Goal: Task Accomplishment & Management: Use online tool/utility

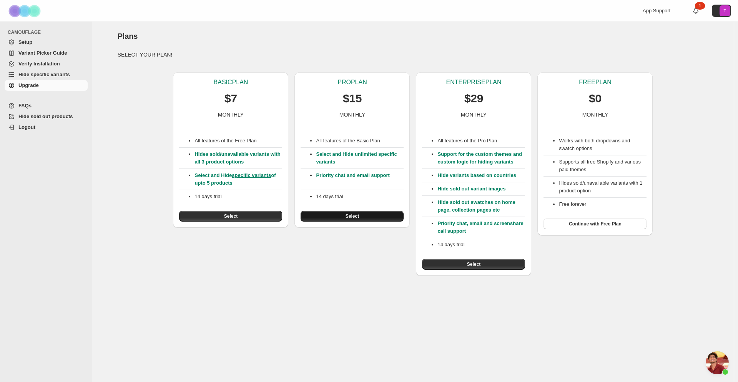
click at [339, 216] on button "Select" at bounding box center [351, 216] width 103 height 11
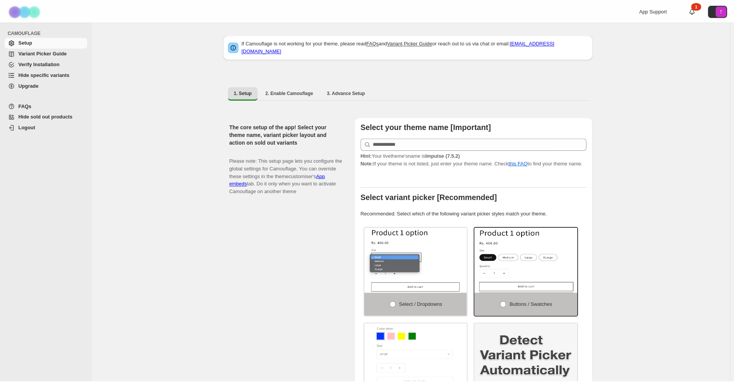
scroll to position [498, 0]
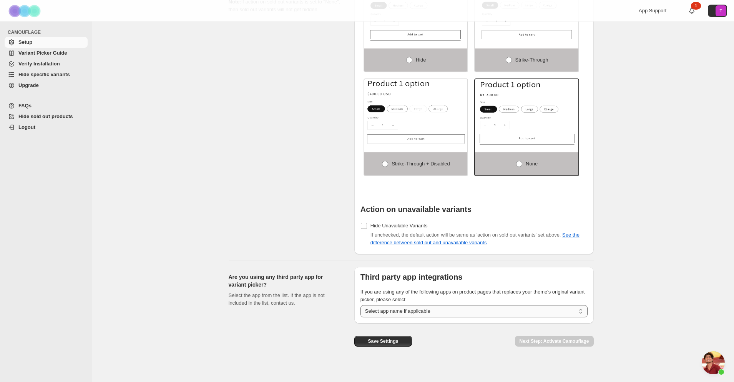
drag, startPoint x: 0, startPoint y: 0, endPoint x: 406, endPoint y: 305, distance: 507.7
click at [406, 305] on select "**********" at bounding box center [473, 311] width 227 height 12
click at [392, 339] on span "Save Settings" at bounding box center [383, 341] width 30 height 6
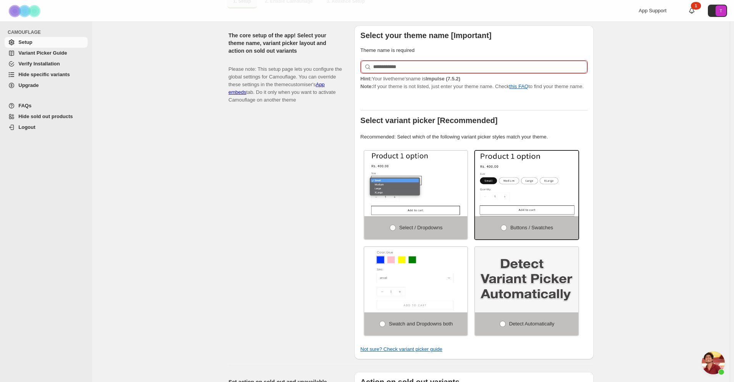
scroll to position [0, 0]
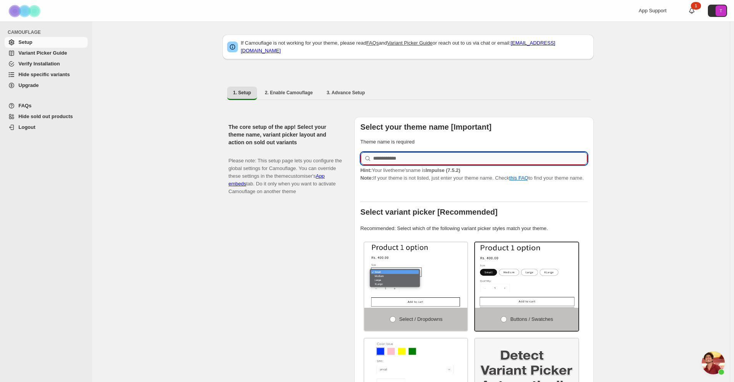
click at [404, 156] on input "text" at bounding box center [480, 158] width 214 height 12
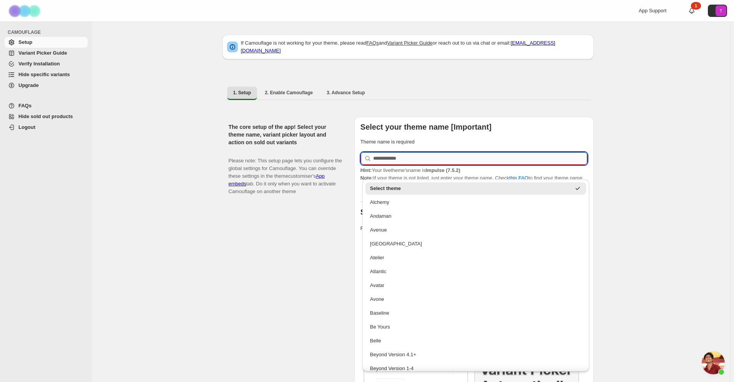
click at [404, 156] on input "text" at bounding box center [480, 158] width 214 height 12
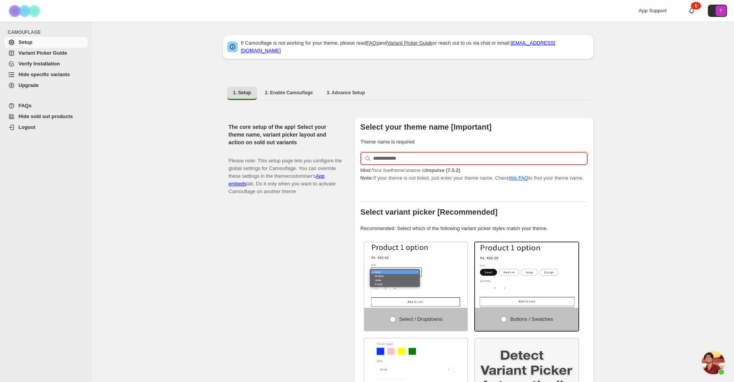
click at [396, 175] on p "Hint: Your live theme's name is Impulse (7.5.2) Note: If your theme is not list…" at bounding box center [473, 173] width 227 height 15
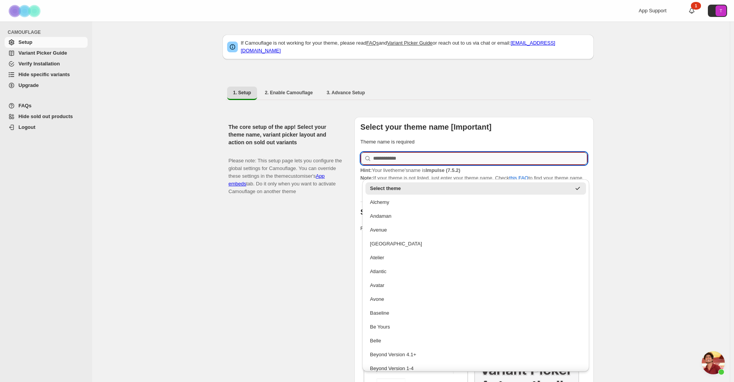
click at [405, 155] on input "text" at bounding box center [480, 158] width 214 height 12
click at [407, 169] on p "Hint: Your live theme's name is Impulse (7.5.2) Note: If your theme is not list…" at bounding box center [473, 173] width 227 height 15
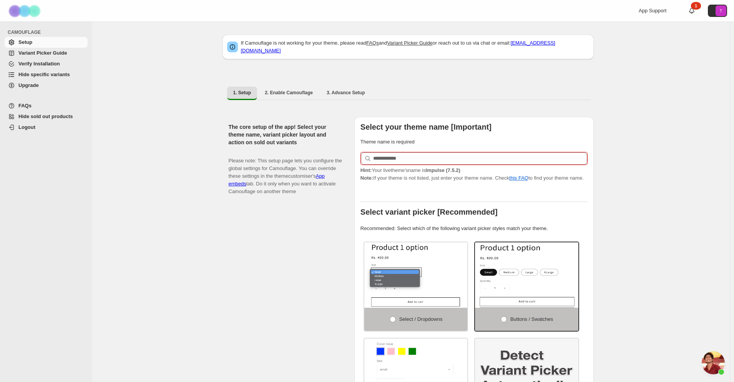
click at [444, 168] on strong "Impulse (7.5.2)" at bounding box center [442, 170] width 35 height 6
click at [477, 166] on p "Hint: Your live theme's name is Impulse (7.5.2) Note: If your theme is not list…" at bounding box center [473, 173] width 227 height 15
drag, startPoint x: 477, startPoint y: 166, endPoint x: 439, endPoint y: 166, distance: 37.7
click at [439, 166] on p "Hint: Your live theme's name is Impulse (7.5.2) Note: If your theme is not list…" at bounding box center [473, 173] width 227 height 15
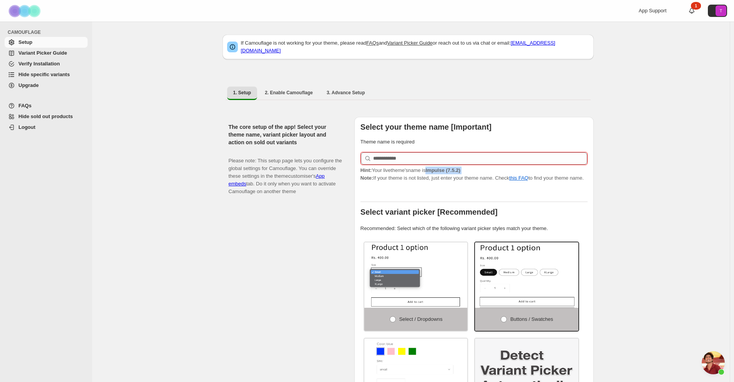
copy span "Impulse (7.5.2)"
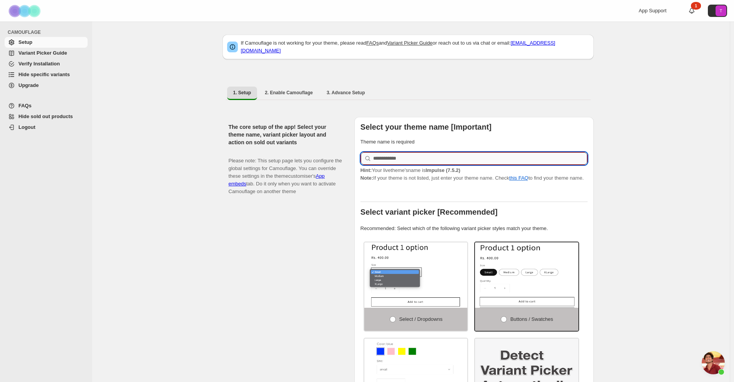
click at [420, 157] on input "text" at bounding box center [480, 158] width 214 height 12
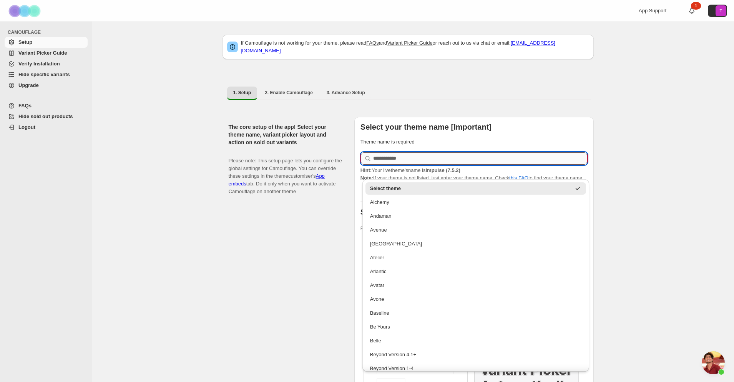
paste input "**********"
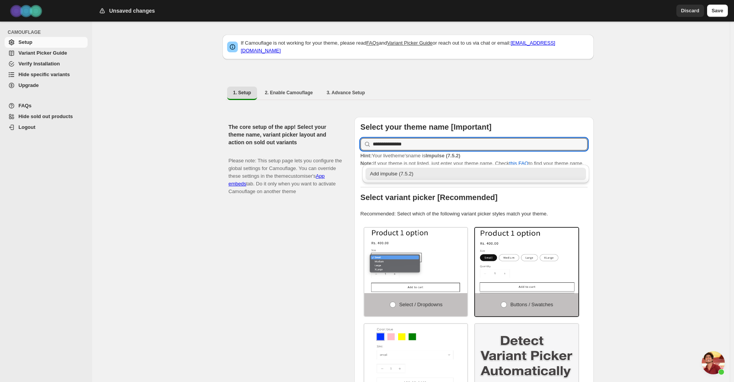
type input "**********"
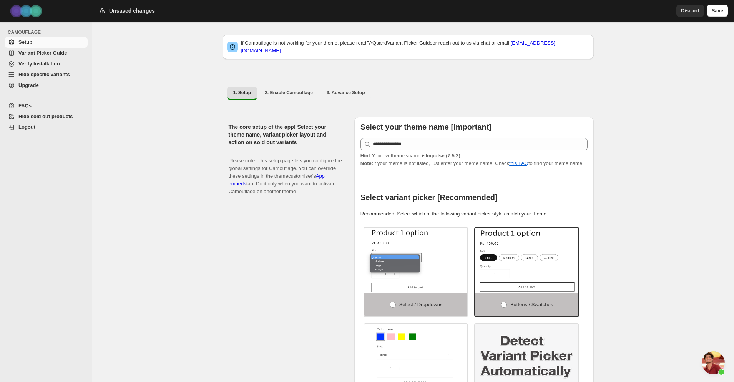
click at [409, 154] on span "Hint: Your live theme's name is Impulse (7.5.2)" at bounding box center [410, 156] width 100 height 6
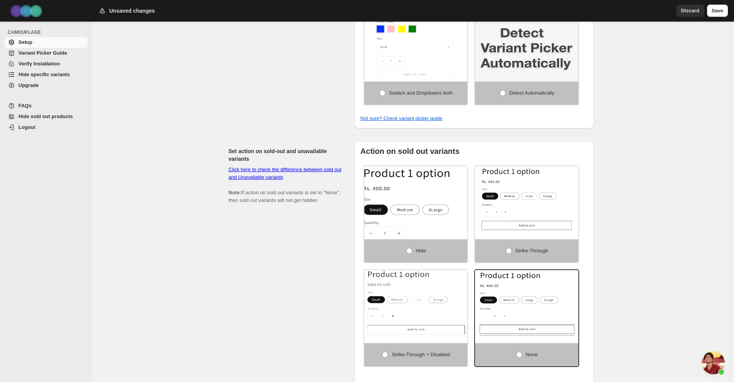
scroll to position [498, 0]
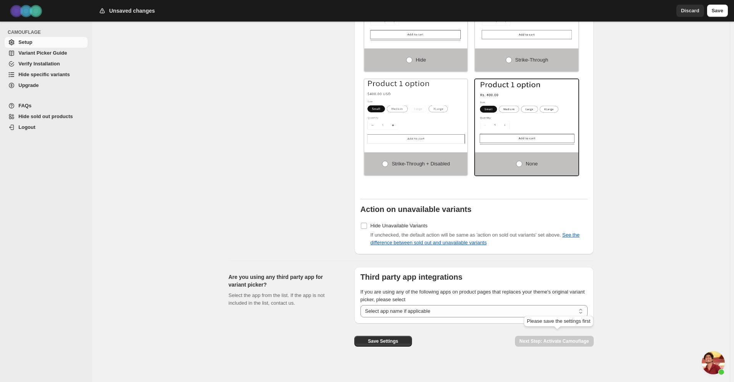
click at [548, 338] on span "Next Step: Activate Camouflage" at bounding box center [554, 341] width 79 height 6
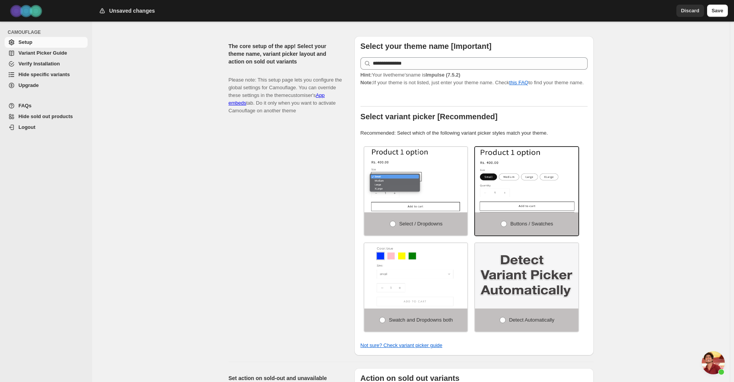
scroll to position [0, 0]
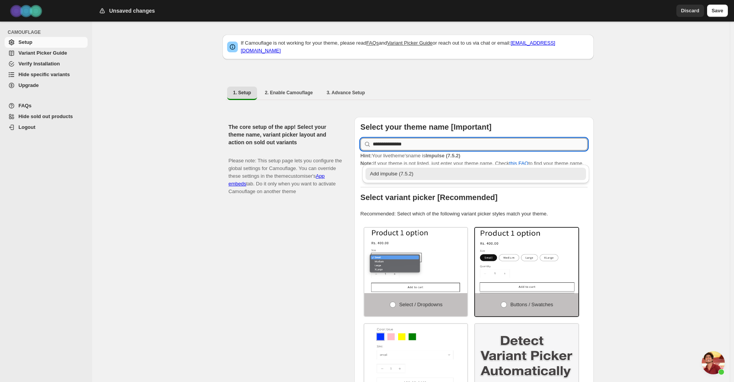
click at [418, 138] on input "**********" at bounding box center [480, 144] width 215 height 12
click at [406, 171] on div "Add impulse (7.5.2)" at bounding box center [476, 174] width 212 height 8
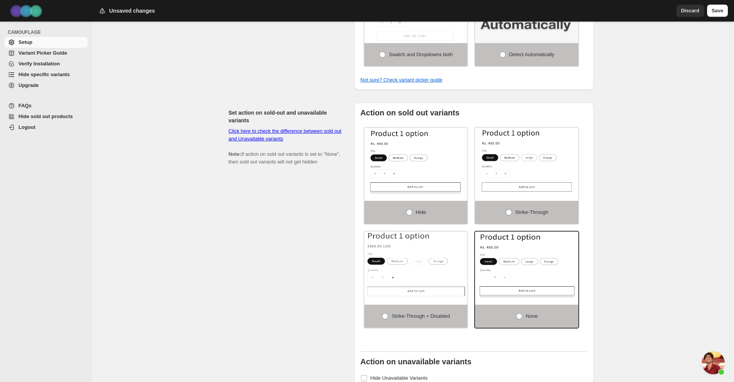
scroll to position [498, 0]
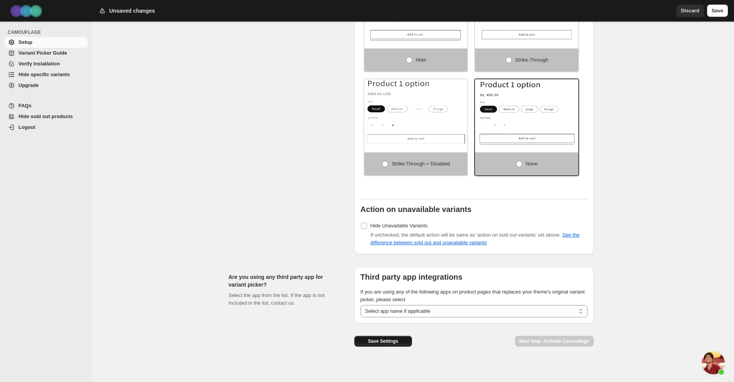
click at [380, 338] on span "Save Settings" at bounding box center [383, 341] width 30 height 6
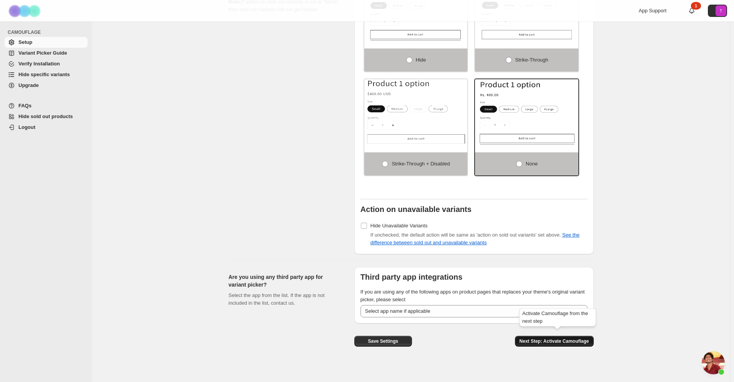
click at [545, 338] on span "Next Step: Activate Camouflage" at bounding box center [554, 341] width 70 height 6
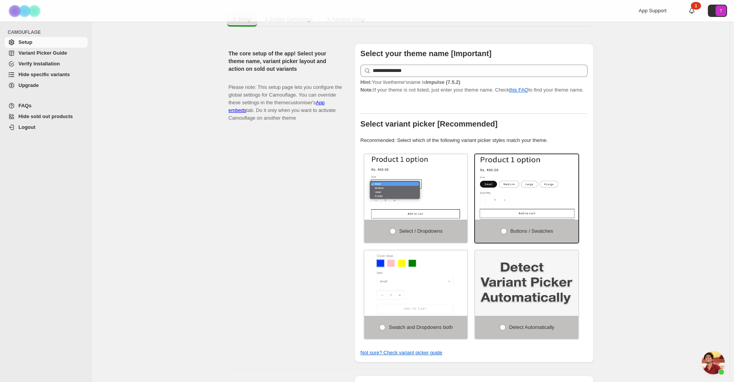
select select "**********"
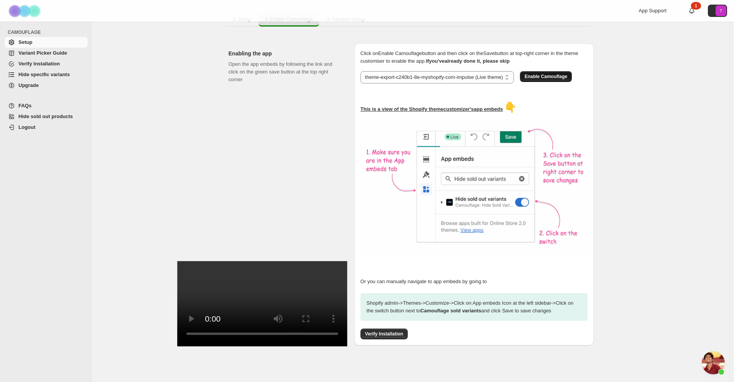
click at [543, 73] on span "Enable Camouflage" at bounding box center [545, 76] width 43 height 6
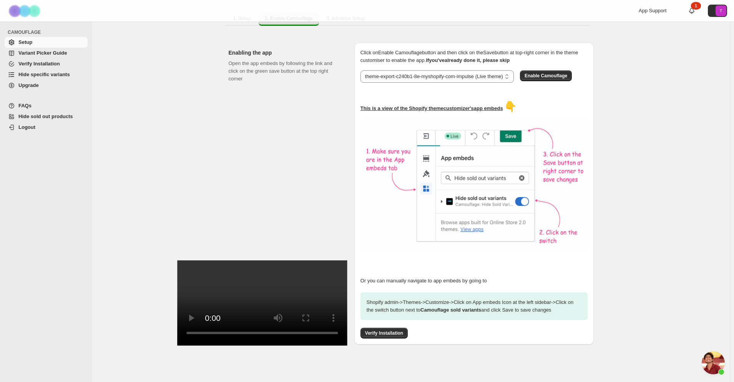
scroll to position [75, 0]
click at [390, 329] on span "Verify Installation" at bounding box center [384, 332] width 38 height 6
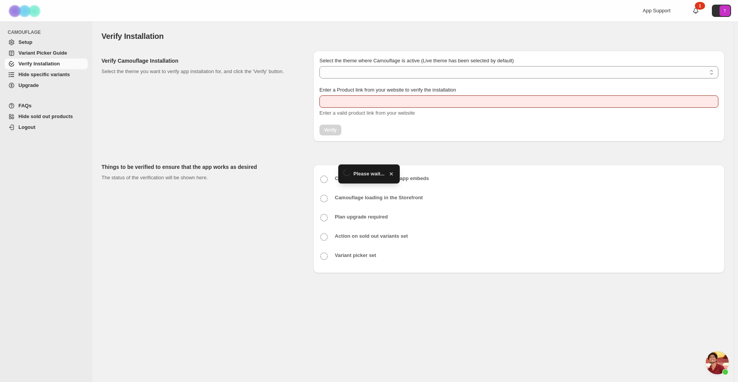
type input "**********"
select select "**********"
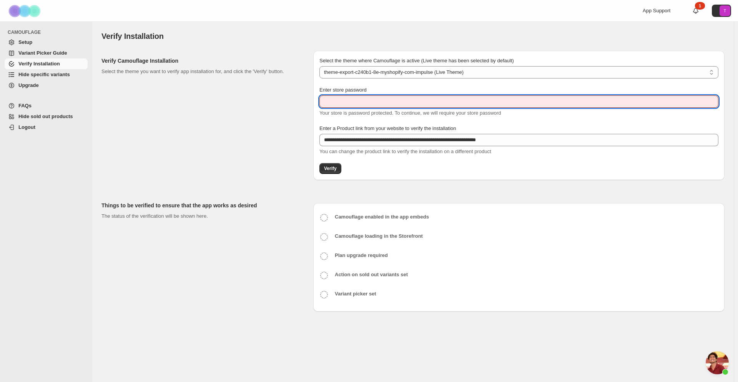
click at [380, 99] on input "Enter store password" at bounding box center [518, 101] width 399 height 12
paste input "**********"
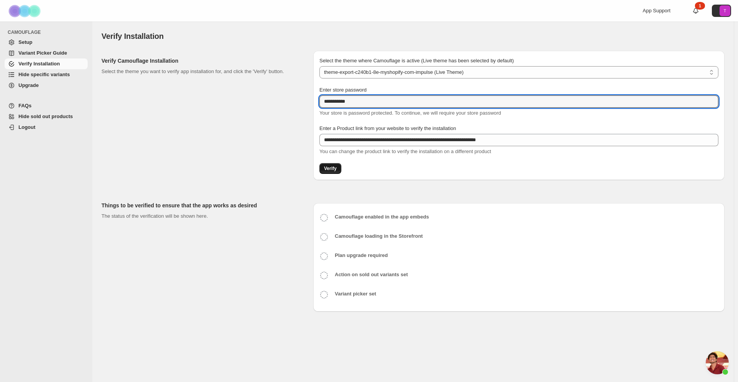
type input "**********"
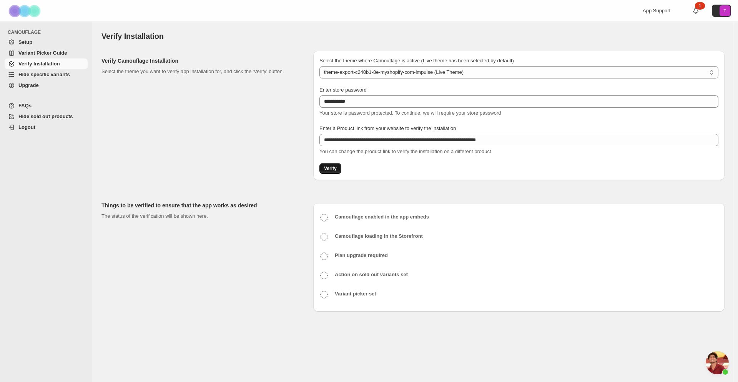
click at [335, 168] on span "Verify" at bounding box center [330, 168] width 13 height 6
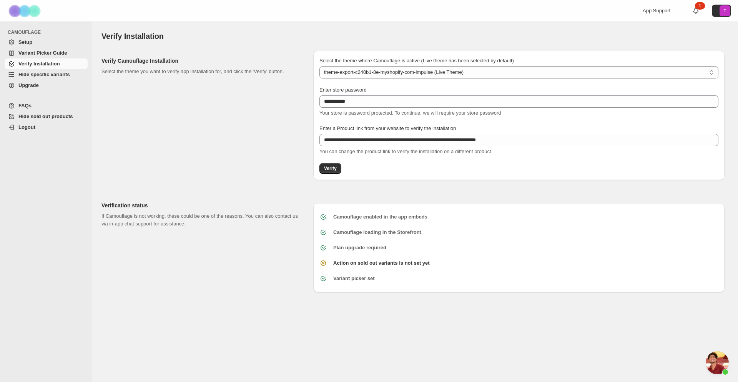
click at [374, 263] on b "Action on sold out variants is not set yet" at bounding box center [381, 263] width 96 height 6
click at [37, 77] on span "Hide specific variants" at bounding box center [43, 74] width 51 height 6
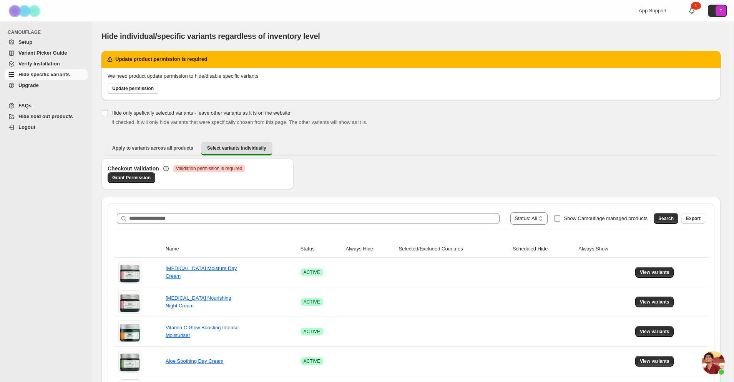
click at [627, 221] on span "Show Camouflage managed products" at bounding box center [606, 218] width 84 height 6
click at [129, 90] on span "Update permission" at bounding box center [132, 88] width 41 height 6
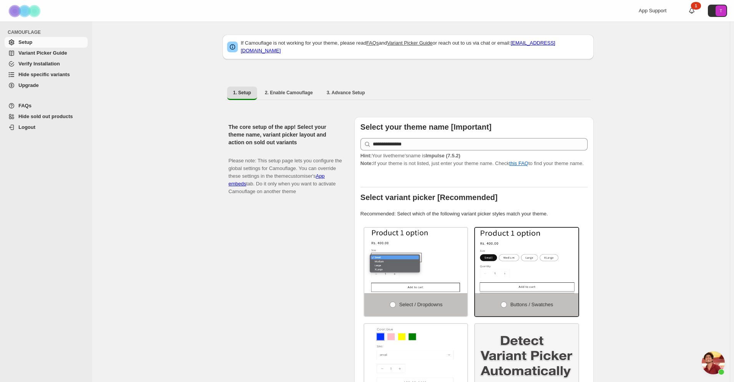
click at [40, 76] on span "Hide specific variants" at bounding box center [43, 74] width 51 height 6
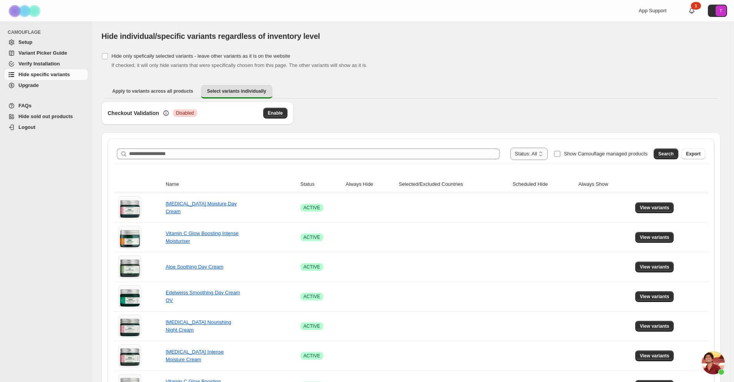
click at [607, 155] on span "Show Camouflage managed products" at bounding box center [606, 154] width 84 height 6
click at [674, 153] on span "Search" at bounding box center [665, 154] width 15 height 6
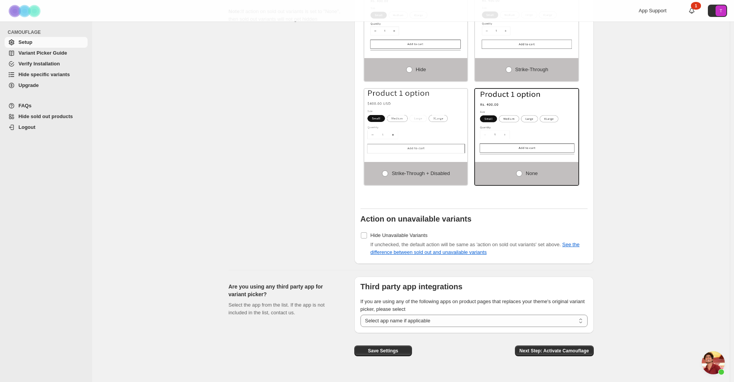
scroll to position [498, 0]
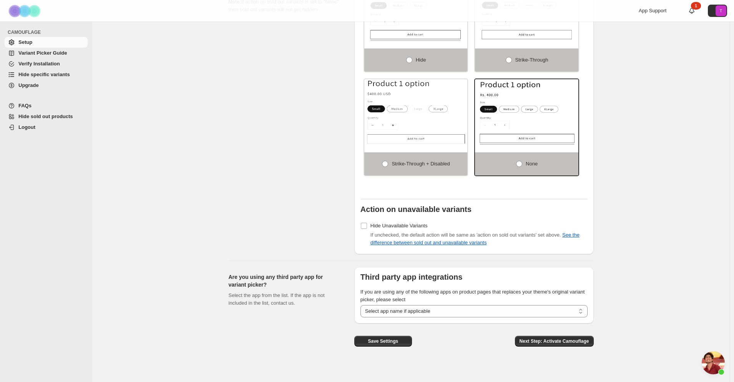
click at [50, 75] on span "Hide specific variants" at bounding box center [43, 74] width 51 height 6
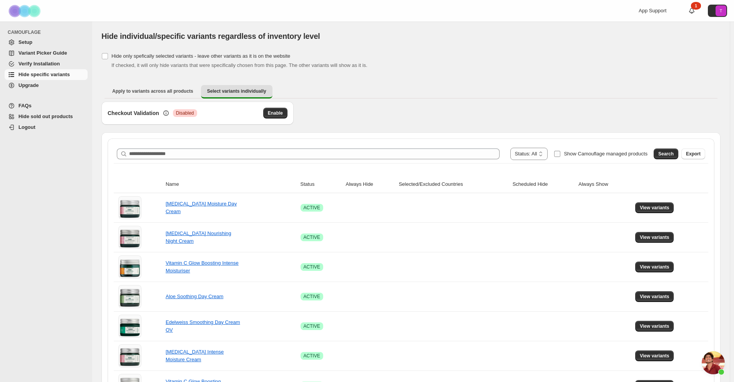
drag, startPoint x: 589, startPoint y: 153, endPoint x: 602, endPoint y: 151, distance: 13.5
click at [589, 153] on span "Show Camouflage managed products" at bounding box center [606, 154] width 84 height 6
click at [684, 154] on div "Search Export" at bounding box center [678, 151] width 55 height 15
click at [674, 152] on span "Search" at bounding box center [665, 154] width 15 height 6
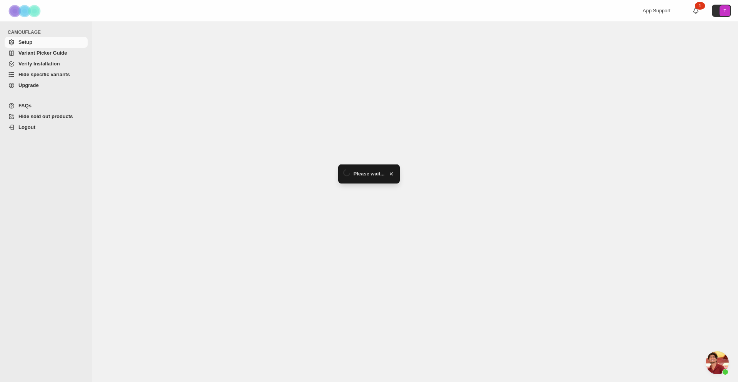
click at [32, 75] on span "Hide specific variants" at bounding box center [43, 74] width 51 height 6
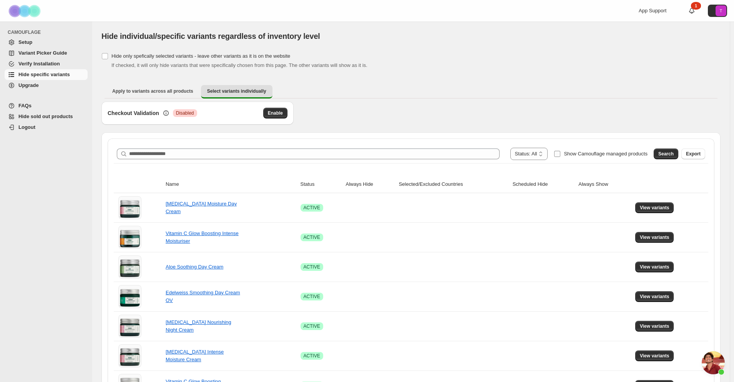
click at [561, 151] on span at bounding box center [557, 153] width 7 height 7
click at [674, 154] on span "Search" at bounding box center [665, 154] width 15 height 6
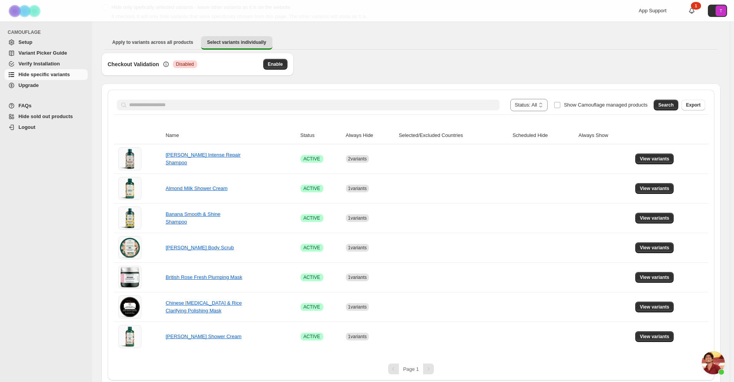
scroll to position [53, 0]
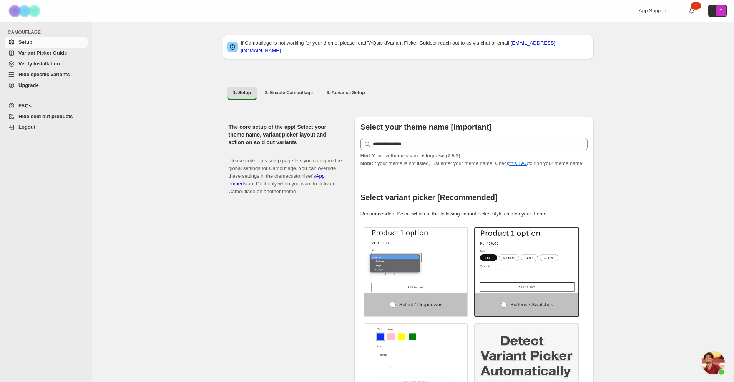
click at [45, 74] on span "Hide specific variants" at bounding box center [43, 74] width 51 height 6
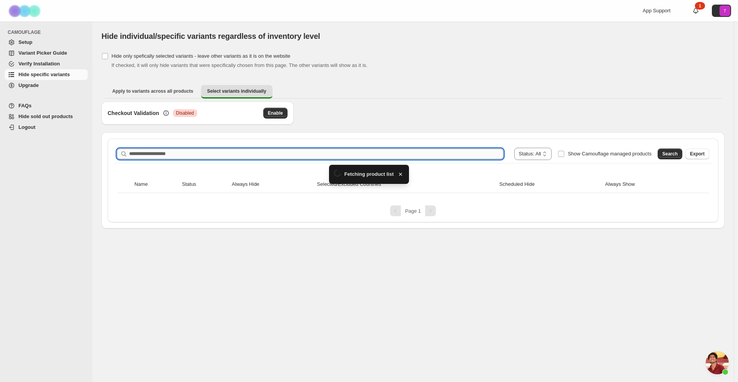
click at [275, 158] on input "Search product name" at bounding box center [316, 153] width 374 height 11
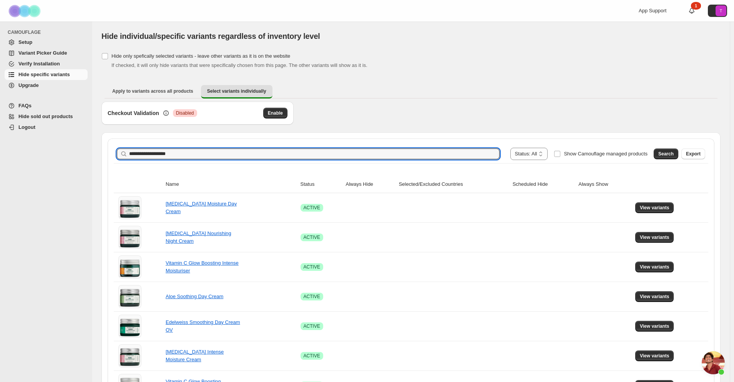
click at [674, 152] on span "Search" at bounding box center [665, 154] width 15 height 6
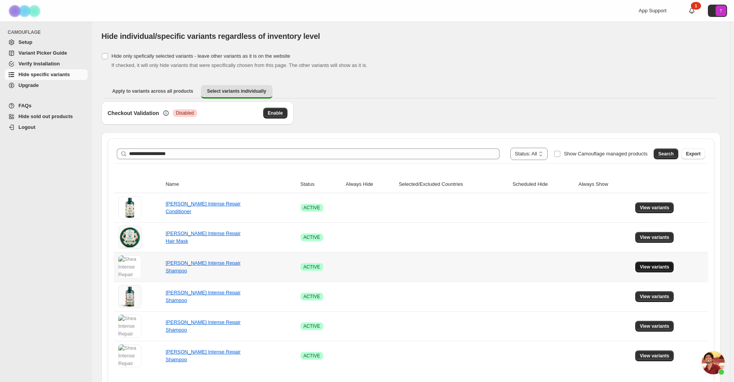
click at [640, 267] on button "View variants" at bounding box center [654, 266] width 39 height 11
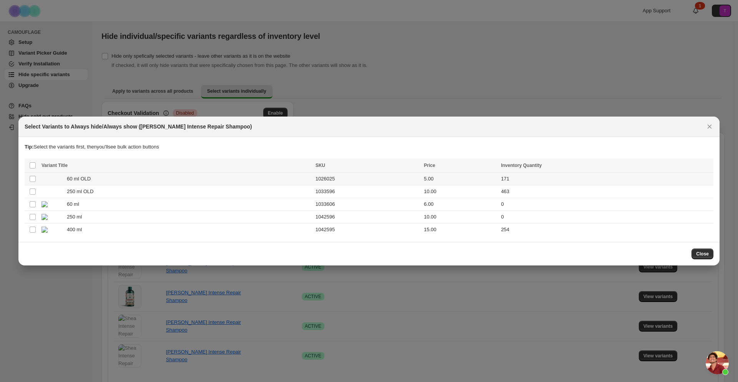
click at [87, 175] on span "60 ml OLD" at bounding box center [81, 179] width 28 height 8
click at [85, 188] on span "250 ml OLD" at bounding box center [82, 192] width 31 height 8
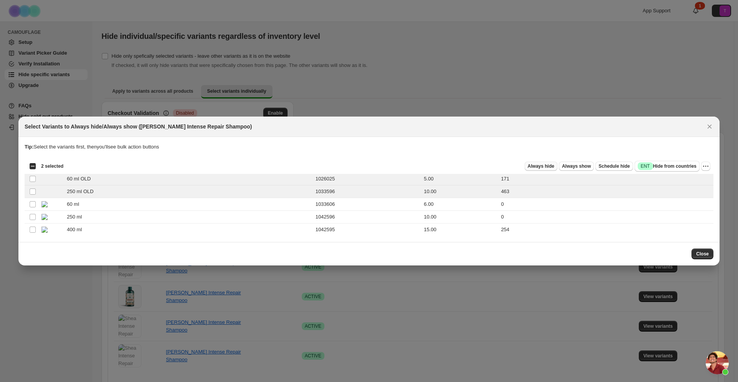
click at [544, 163] on span "Always hide" at bounding box center [541, 166] width 27 height 6
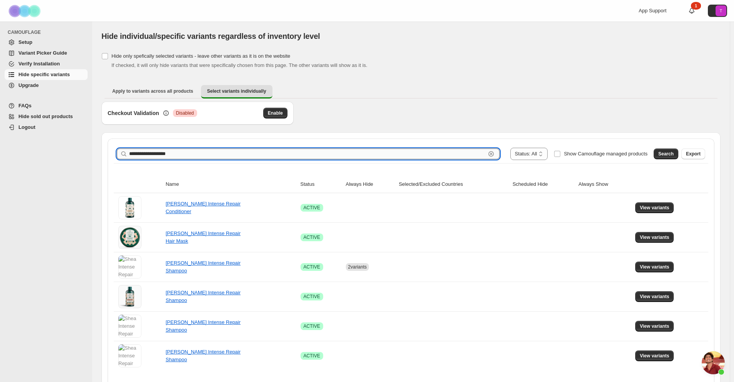
click at [176, 156] on input "**********" at bounding box center [307, 153] width 357 height 11
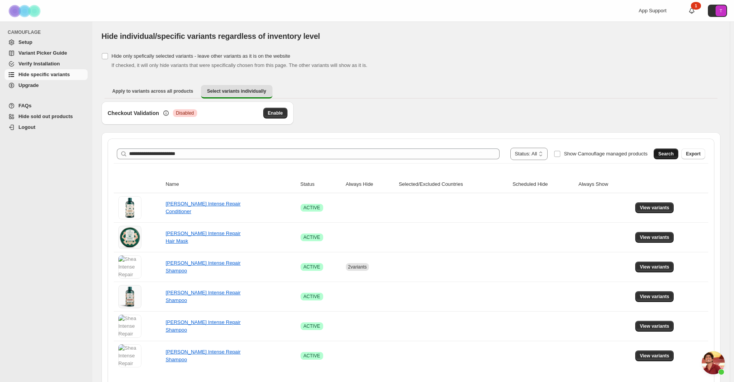
click at [666, 156] on span "Search" at bounding box center [665, 154] width 15 height 6
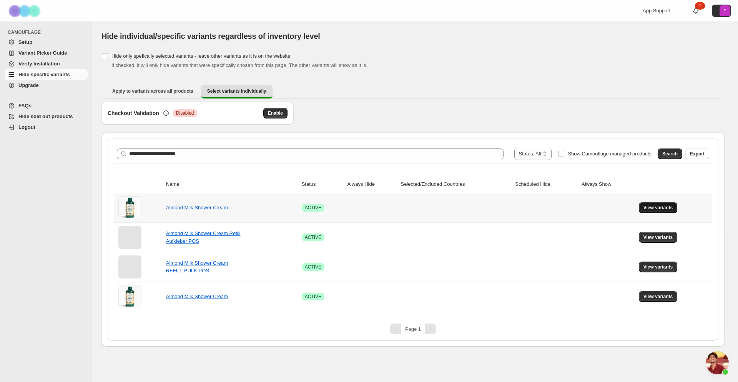
click at [664, 209] on span "View variants" at bounding box center [658, 207] width 30 height 6
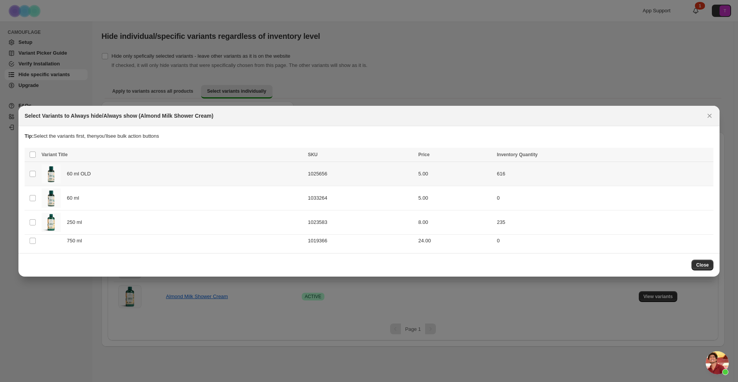
click at [115, 174] on div "60 ml OLD" at bounding box center [172, 173] width 262 height 19
click at [550, 155] on span "Always hide" at bounding box center [541, 155] width 27 height 6
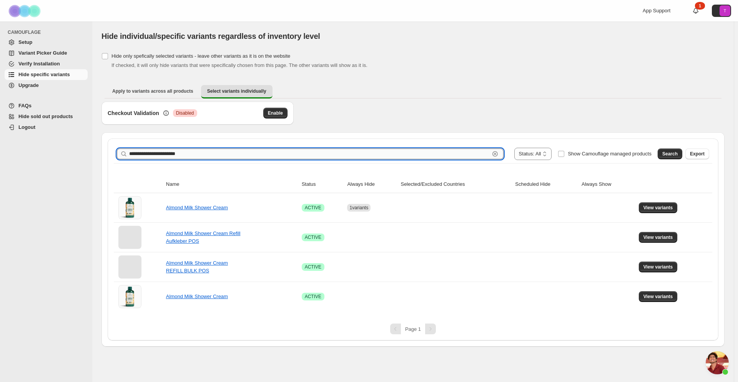
click at [204, 154] on input "**********" at bounding box center [309, 153] width 360 height 11
type input "**********"
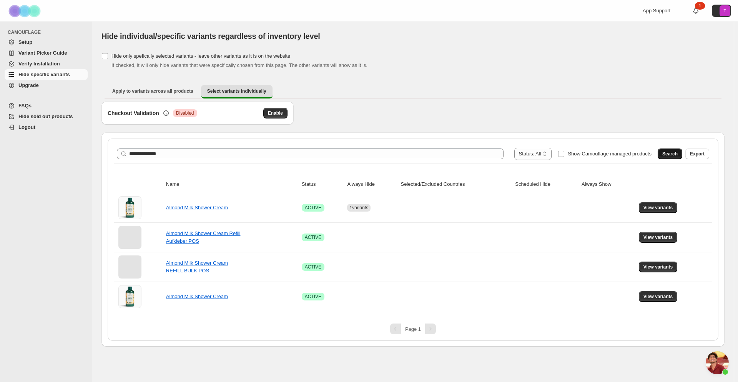
click at [677, 154] on span "Search" at bounding box center [669, 154] width 15 height 6
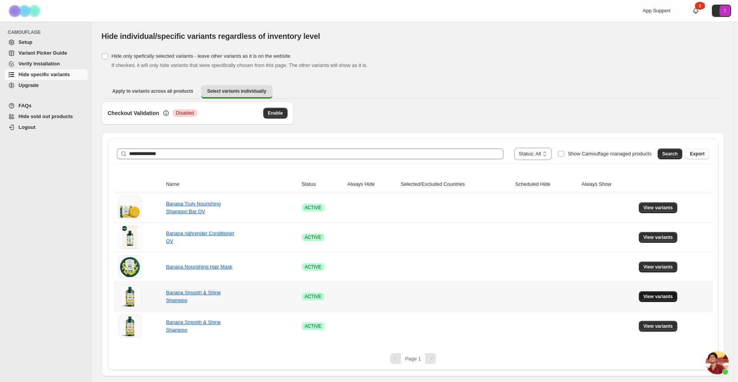
click at [656, 297] on span "View variants" at bounding box center [658, 296] width 30 height 6
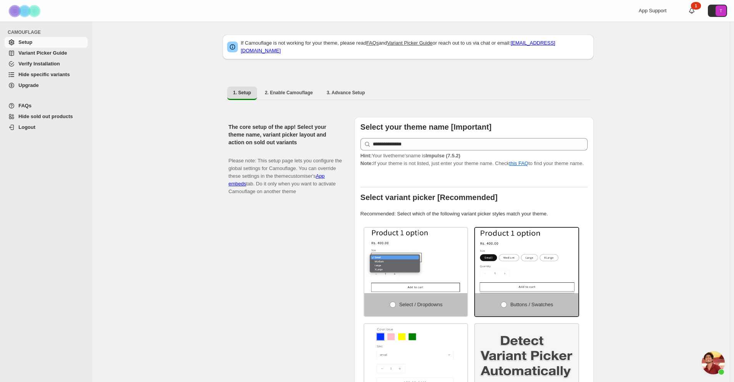
click at [58, 76] on span "Hide specific variants" at bounding box center [43, 74] width 51 height 6
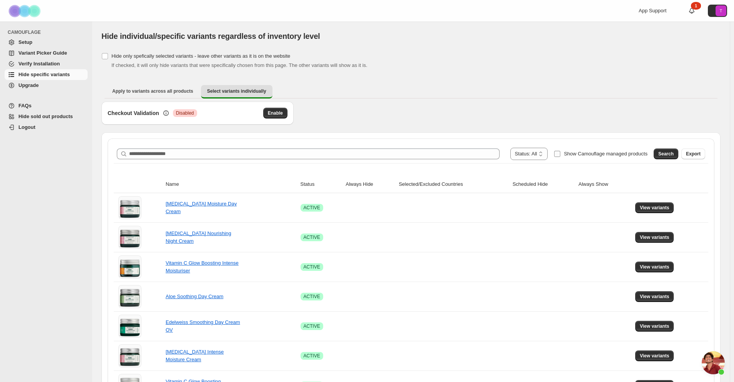
click at [568, 156] on label "Show Camouflage managed products" at bounding box center [601, 154] width 94 height 12
click at [671, 153] on span "Search" at bounding box center [665, 154] width 15 height 6
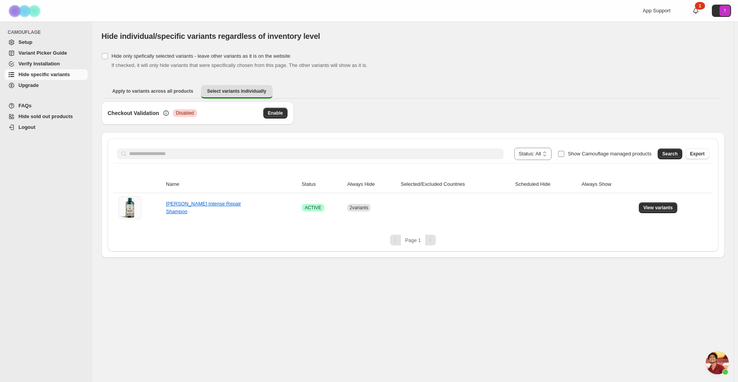
click at [636, 154] on span "Show Camouflage managed products" at bounding box center [610, 154] width 84 height 6
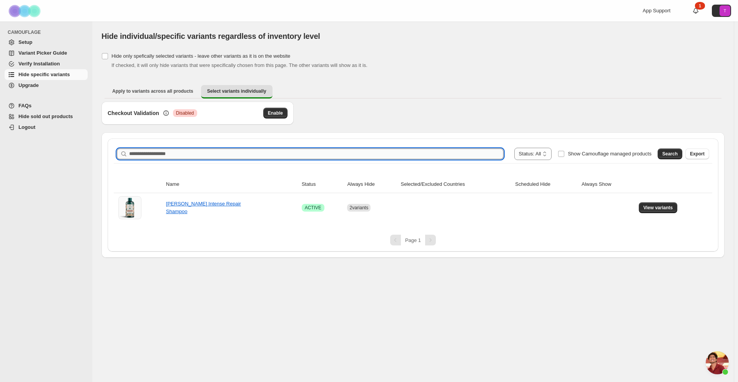
click at [344, 154] on input "Search product name" at bounding box center [316, 153] width 374 height 11
click at [668, 154] on span "Search" at bounding box center [669, 154] width 15 height 6
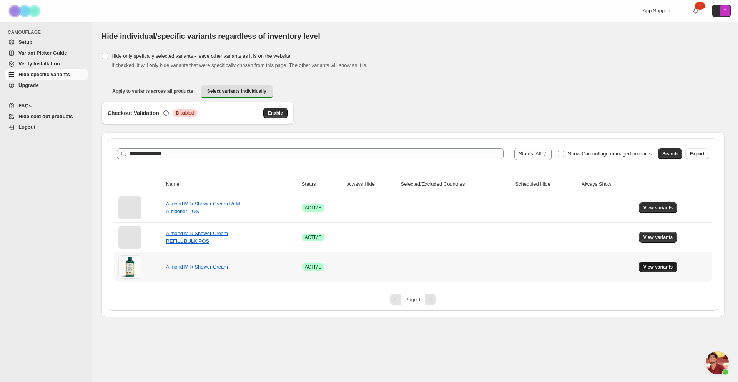
click at [663, 267] on span "View variants" at bounding box center [658, 267] width 30 height 6
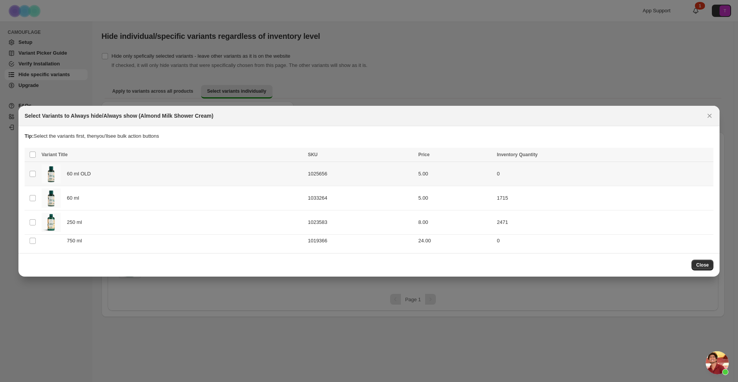
click at [82, 175] on span "60 ml OLD" at bounding box center [81, 174] width 28 height 8
click at [543, 155] on span "Always hide" at bounding box center [541, 155] width 27 height 6
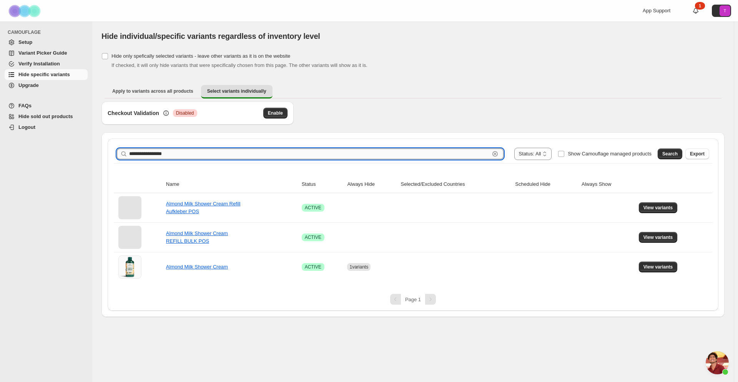
click at [171, 157] on input "**********" at bounding box center [309, 153] width 360 height 11
click at [675, 157] on button "Search" at bounding box center [669, 153] width 25 height 11
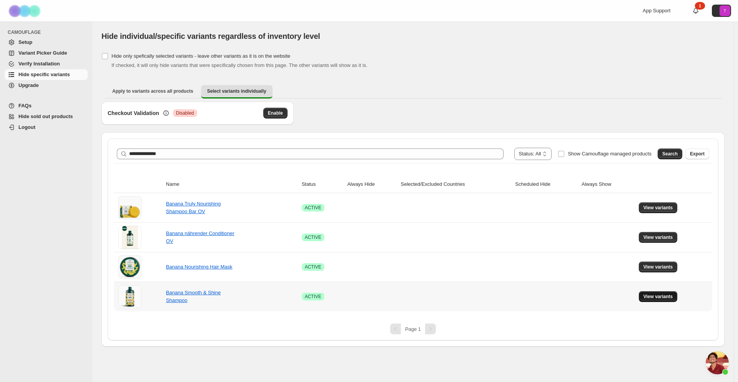
click at [647, 292] on button "View variants" at bounding box center [658, 296] width 39 height 11
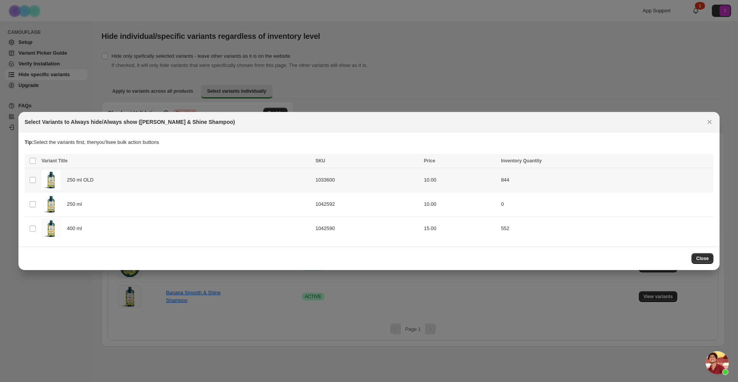
click at [307, 174] on div "250 ml OLD" at bounding box center [175, 179] width 269 height 19
click at [550, 161] on span "Always hide" at bounding box center [541, 161] width 27 height 6
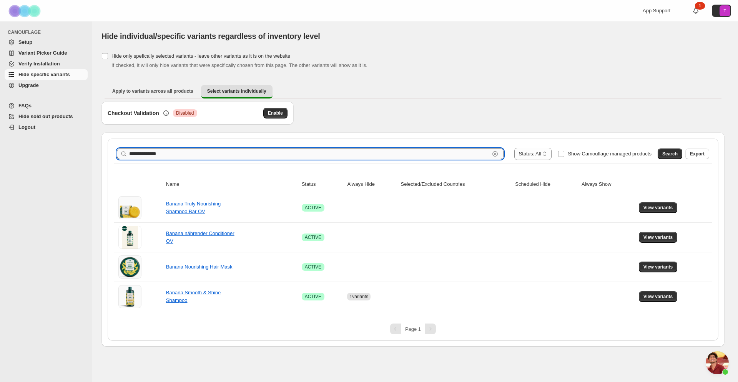
click at [237, 151] on input "**********" at bounding box center [309, 153] width 360 height 11
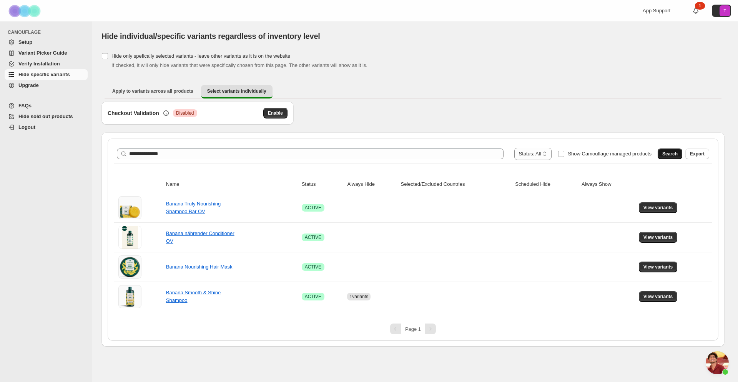
click at [664, 149] on button "Search" at bounding box center [669, 153] width 25 height 11
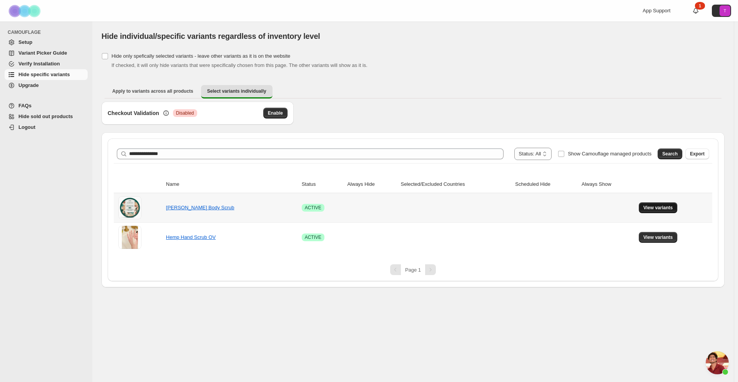
click at [648, 210] on span "View variants" at bounding box center [658, 207] width 30 height 6
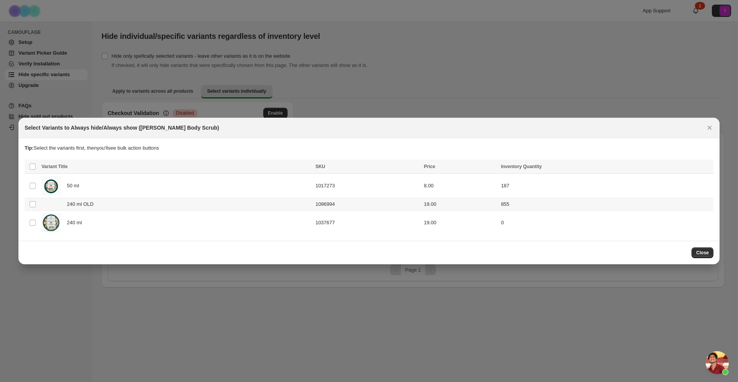
click at [122, 203] on div "240 ml OLD" at bounding box center [175, 204] width 269 height 8
click at [551, 166] on span "Always hide" at bounding box center [541, 167] width 27 height 6
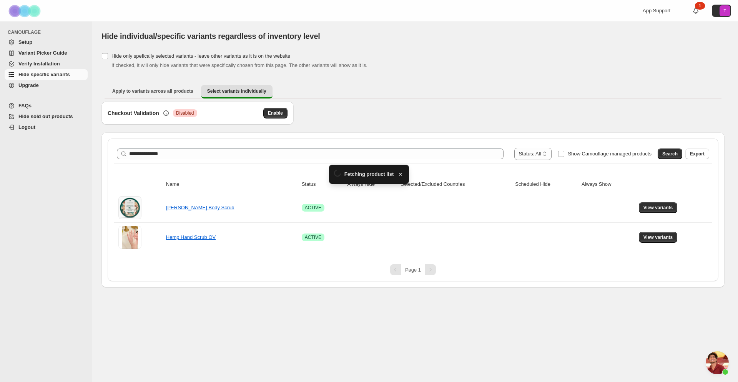
click at [554, 76] on div "**********" at bounding box center [412, 169] width 623 height 236
click at [241, 160] on div "**********" at bounding box center [413, 153] width 598 height 18
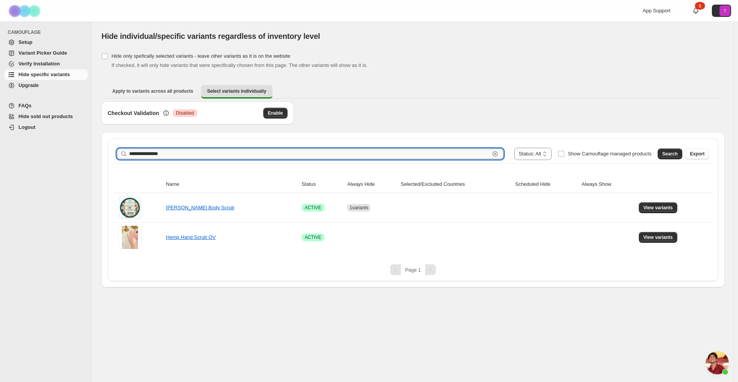
click at [234, 154] on input "**********" at bounding box center [309, 153] width 360 height 11
click at [666, 155] on span "Search" at bounding box center [669, 154] width 15 height 6
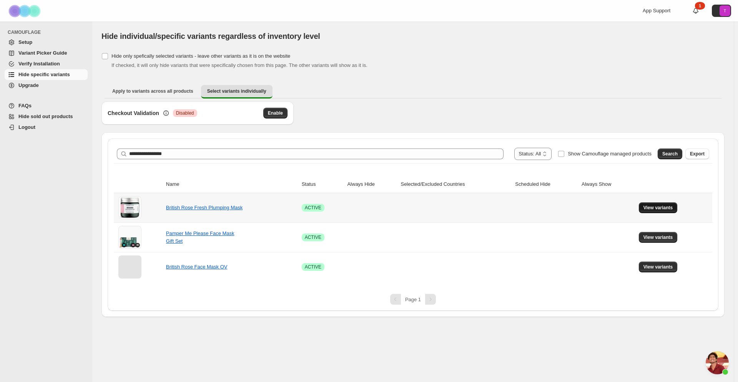
click at [673, 204] on button "View variants" at bounding box center [658, 207] width 39 height 11
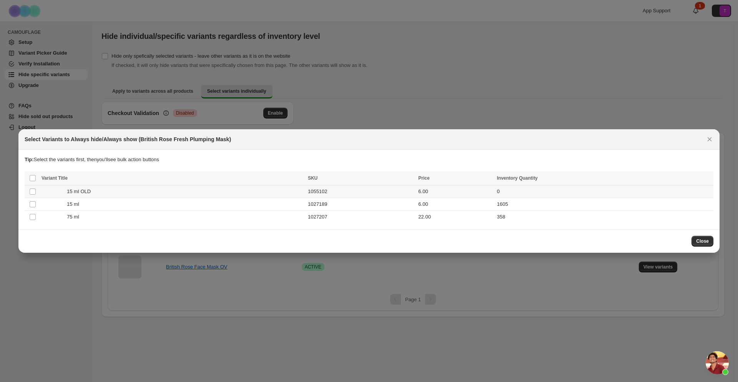
click at [148, 192] on div "15 ml OLD" at bounding box center [172, 192] width 262 height 8
click at [547, 180] on span "Always hide" at bounding box center [541, 179] width 27 height 6
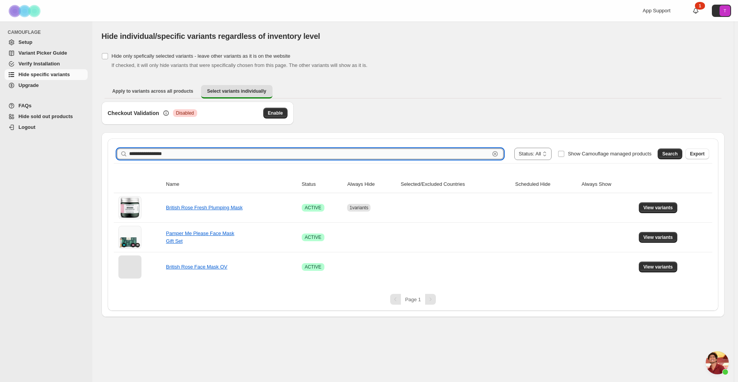
click at [193, 152] on input "**********" at bounding box center [309, 153] width 360 height 11
click at [675, 151] on span "Search" at bounding box center [669, 154] width 15 height 6
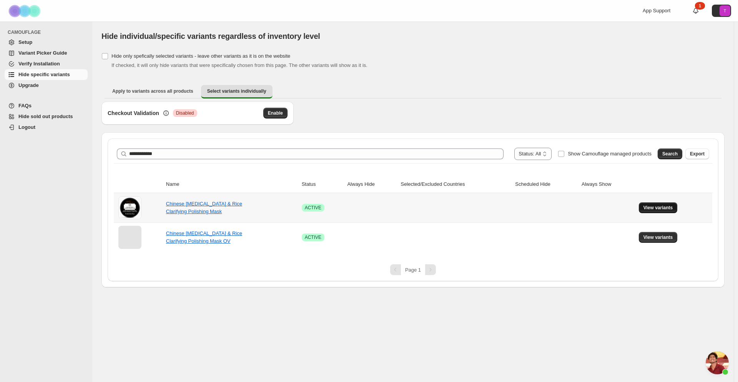
click at [657, 208] on span "View variants" at bounding box center [658, 207] width 30 height 6
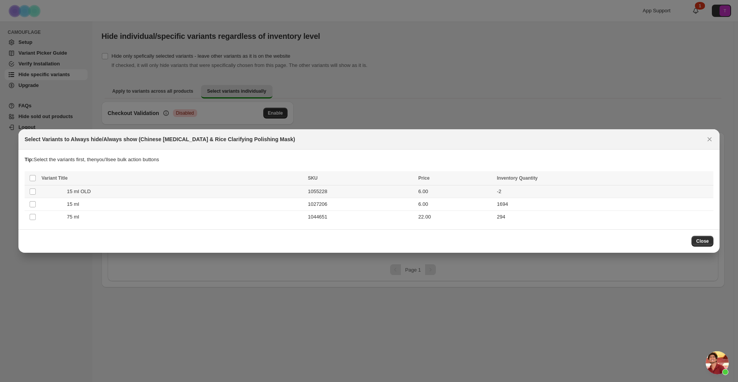
click at [94, 193] on span "15 ml OLD" at bounding box center [81, 192] width 28 height 8
click at [541, 177] on span "Always hide" at bounding box center [541, 179] width 27 height 6
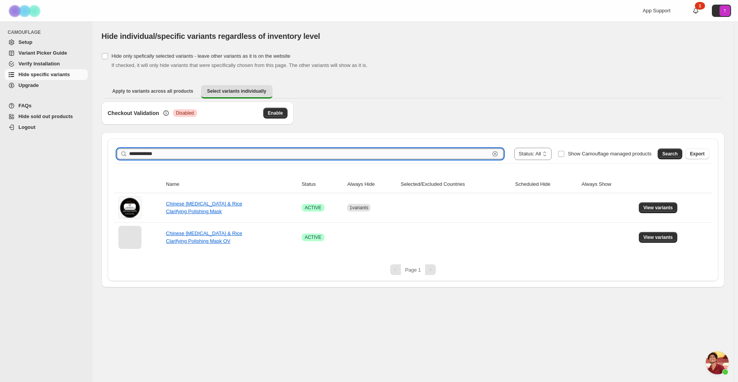
click at [224, 153] on input "**********" at bounding box center [309, 153] width 360 height 11
type input "**********"
click at [668, 153] on span "Search" at bounding box center [669, 154] width 15 height 6
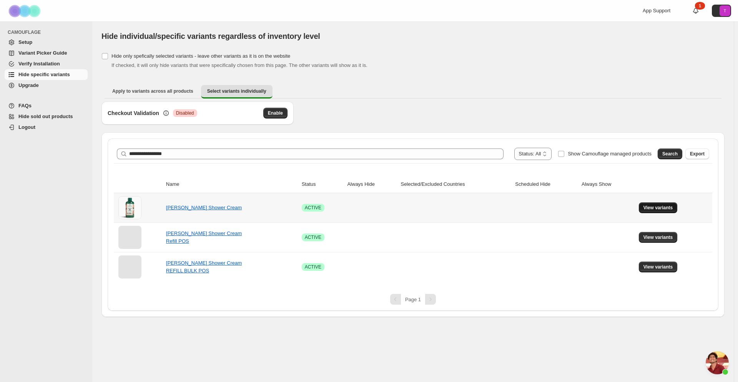
click at [658, 207] on span "View variants" at bounding box center [658, 207] width 30 height 6
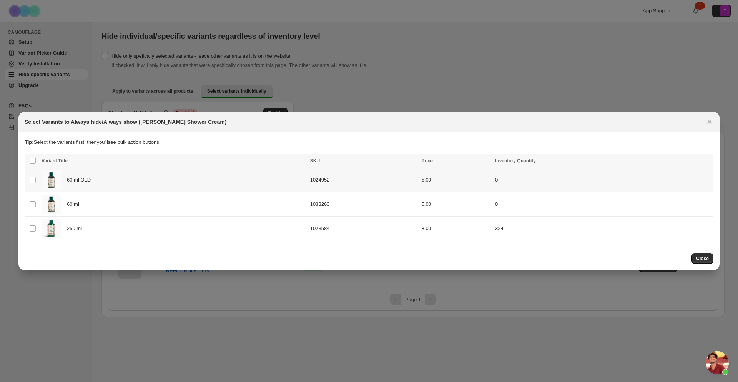
click at [110, 182] on div "60 ml OLD" at bounding box center [173, 179] width 264 height 19
click at [557, 164] on button "Always hide" at bounding box center [540, 161] width 33 height 9
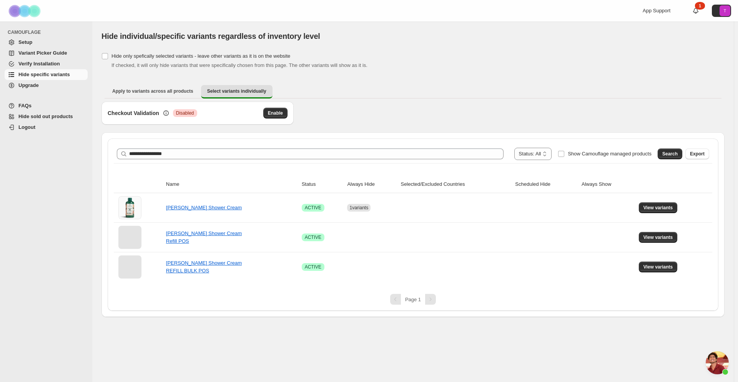
click at [555, 149] on span at bounding box center [554, 154] width 6 height 12
drag, startPoint x: 573, startPoint y: 153, endPoint x: 651, endPoint y: 154, distance: 77.2
click at [574, 153] on span "Show Camouflage managed products" at bounding box center [610, 154] width 84 height 6
click at [674, 151] on span "Search" at bounding box center [669, 154] width 15 height 6
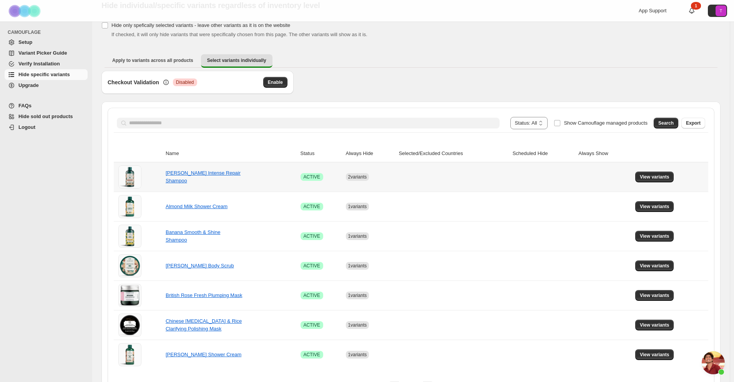
scroll to position [53, 0]
